Goal: Find specific page/section: Find specific page/section

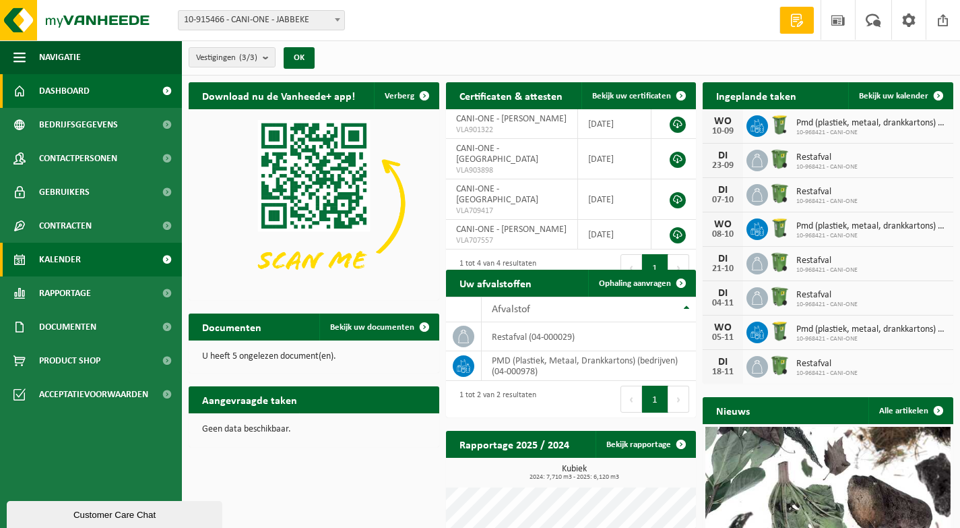
click at [82, 259] on link "Kalender" at bounding box center [91, 260] width 182 height 34
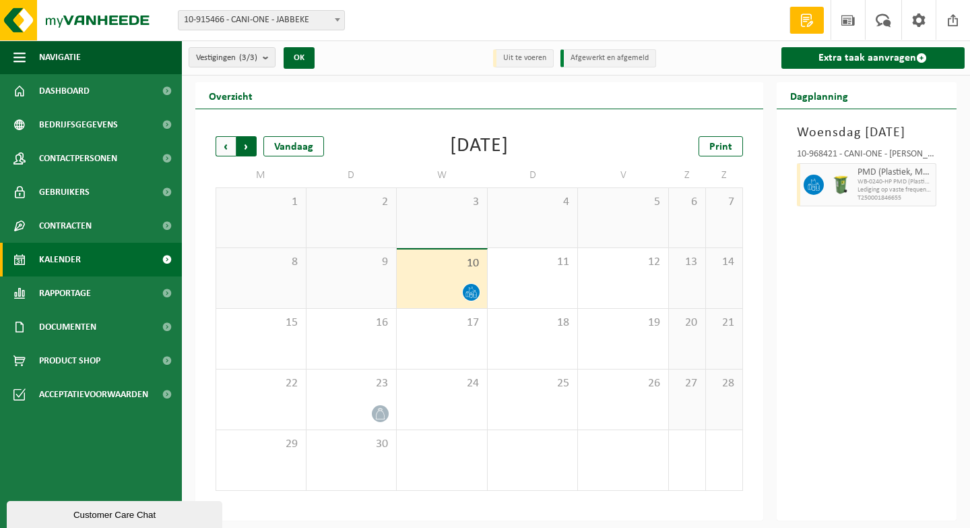
click at [224, 150] on span "Vorige" at bounding box center [226, 146] width 20 height 20
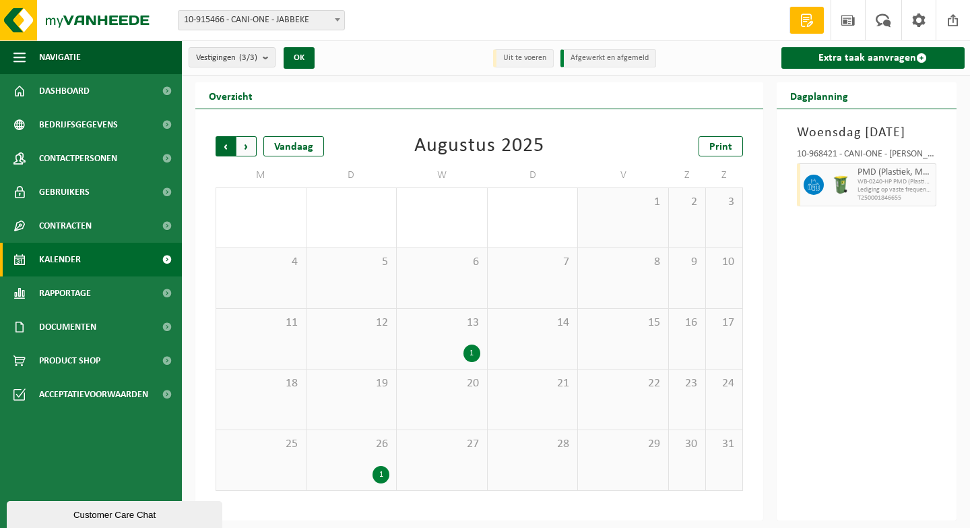
click at [243, 141] on span "Volgende" at bounding box center [247, 146] width 20 height 20
